Goal: Transaction & Acquisition: Purchase product/service

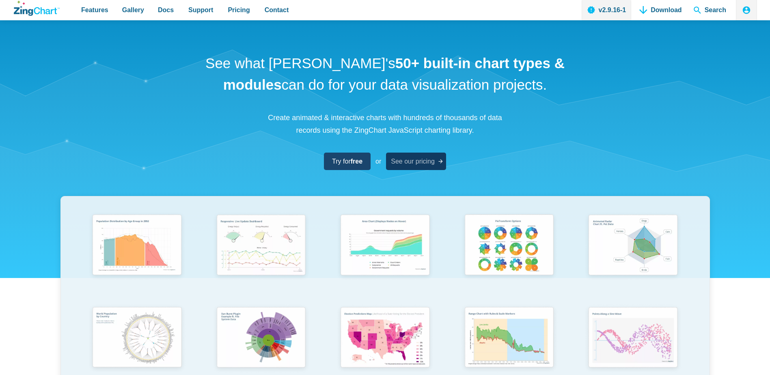
click at [419, 160] on span "See our pricing" at bounding box center [413, 161] width 44 height 11
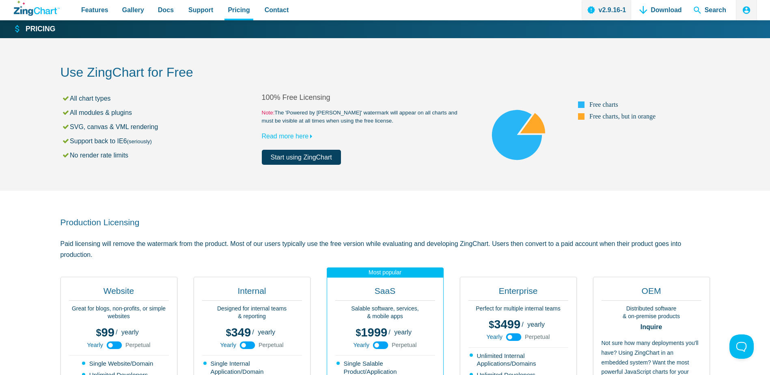
click at [342, 113] on small "Note: The 'Powered by ZingChart' watermark will appear on all charts and must b…" at bounding box center [362, 117] width 201 height 16
click at [344, 122] on small "Note: The 'Powered by ZingChart' watermark will appear on all charts and must b…" at bounding box center [362, 117] width 201 height 16
click at [647, 221] on h2 "Production Licensing" at bounding box center [384, 222] width 649 height 11
click at [418, 224] on h2 "Production Licensing" at bounding box center [384, 222] width 649 height 11
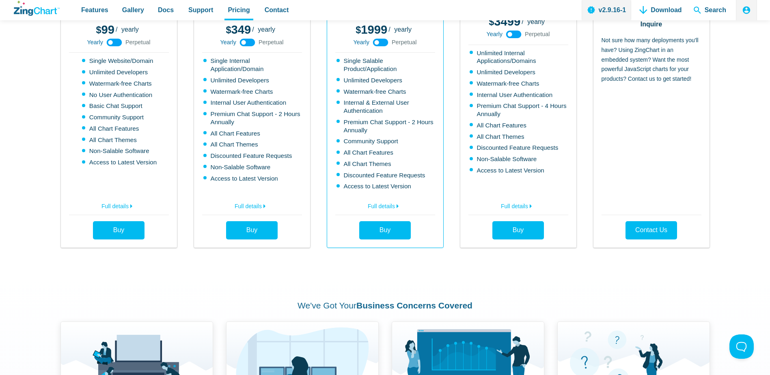
scroll to position [325, 0]
